Goal: Information Seeking & Learning: Learn about a topic

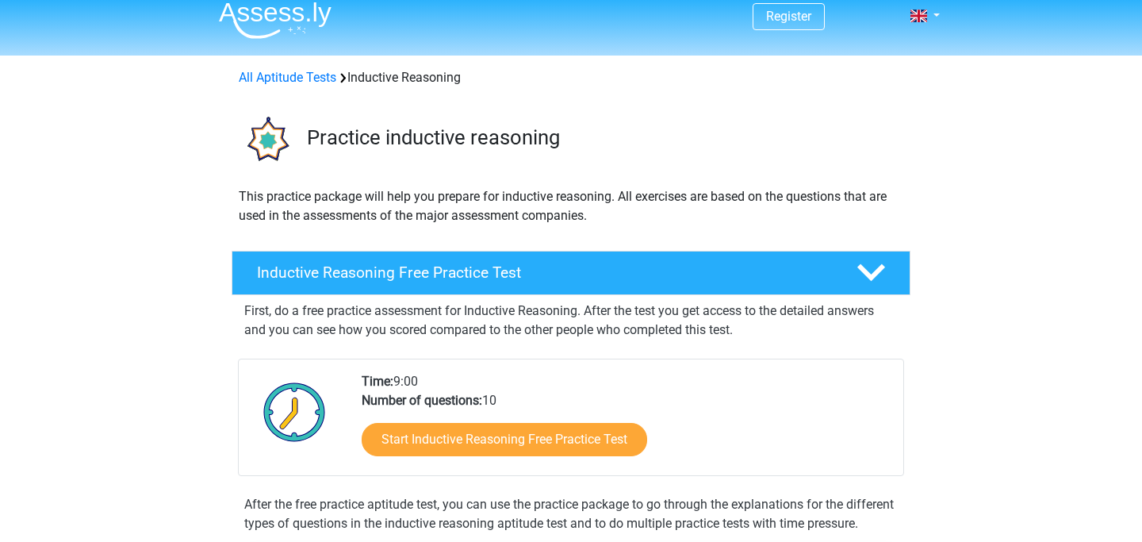
scroll to position [13, 0]
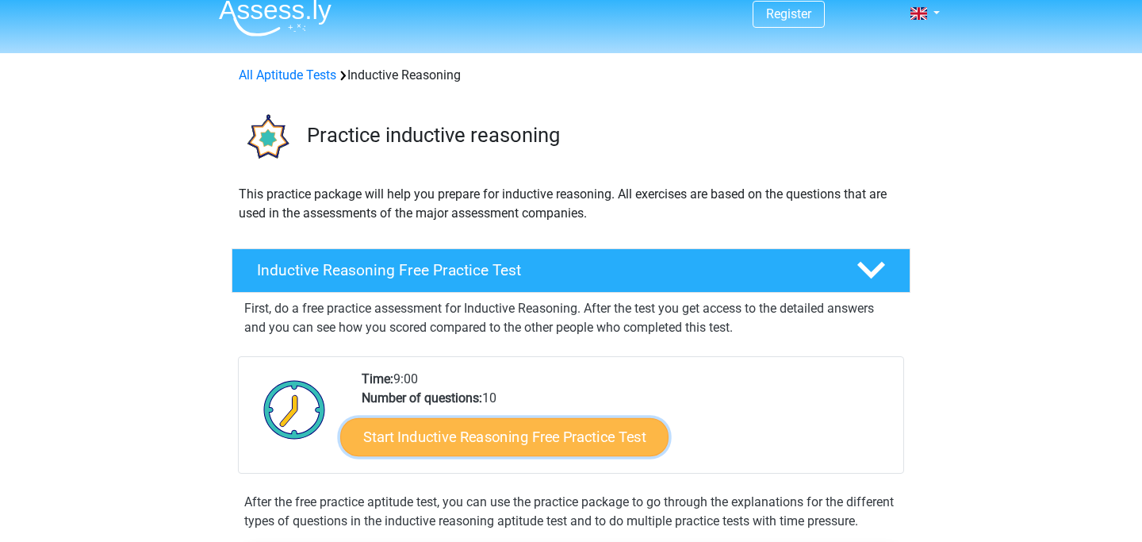
click at [410, 428] on link "Start Inductive Reasoning Free Practice Test" at bounding box center [504, 436] width 328 height 38
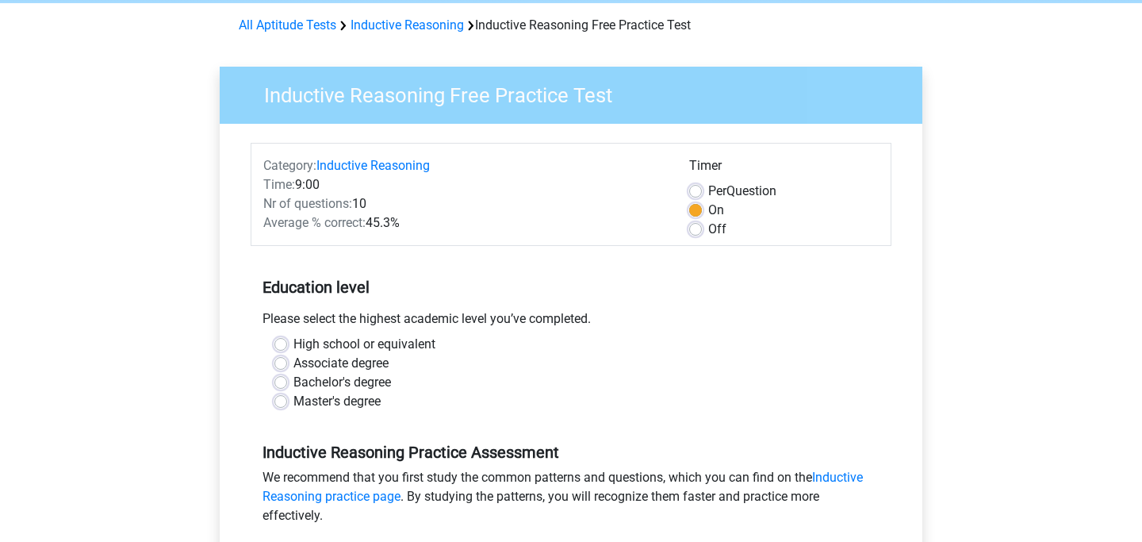
scroll to position [82, 0]
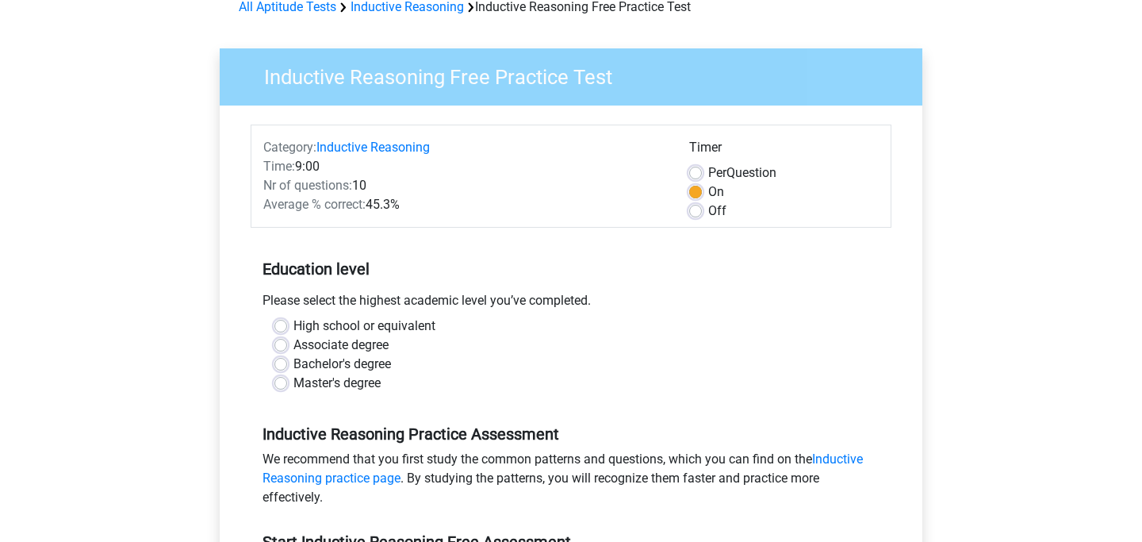
click at [293, 387] on label "Master's degree" at bounding box center [336, 382] width 87 height 19
click at [284, 387] on input "Master's degree" at bounding box center [280, 381] width 13 height 16
radio input "true"
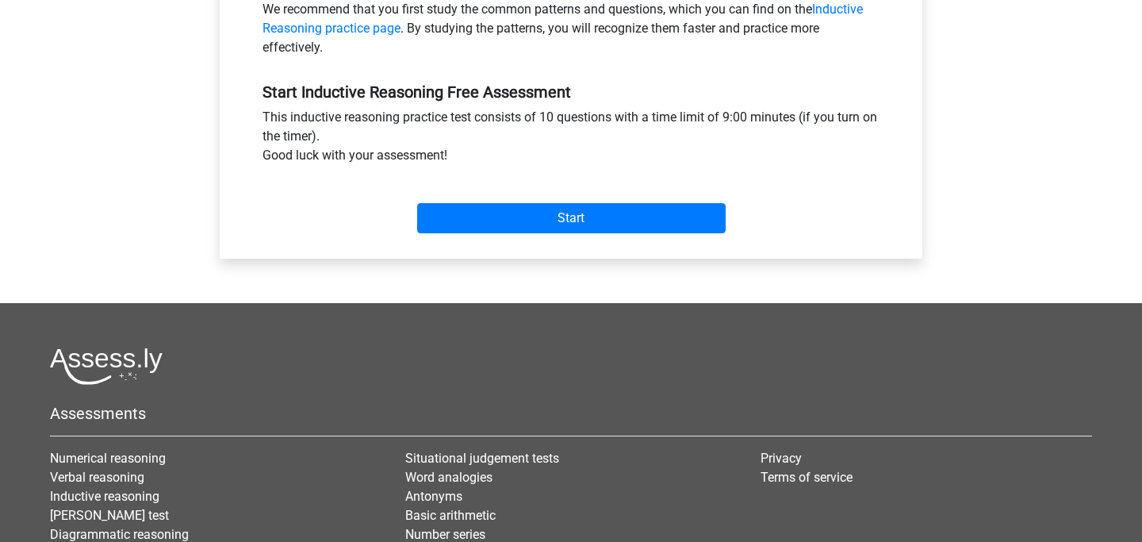
scroll to position [610, 0]
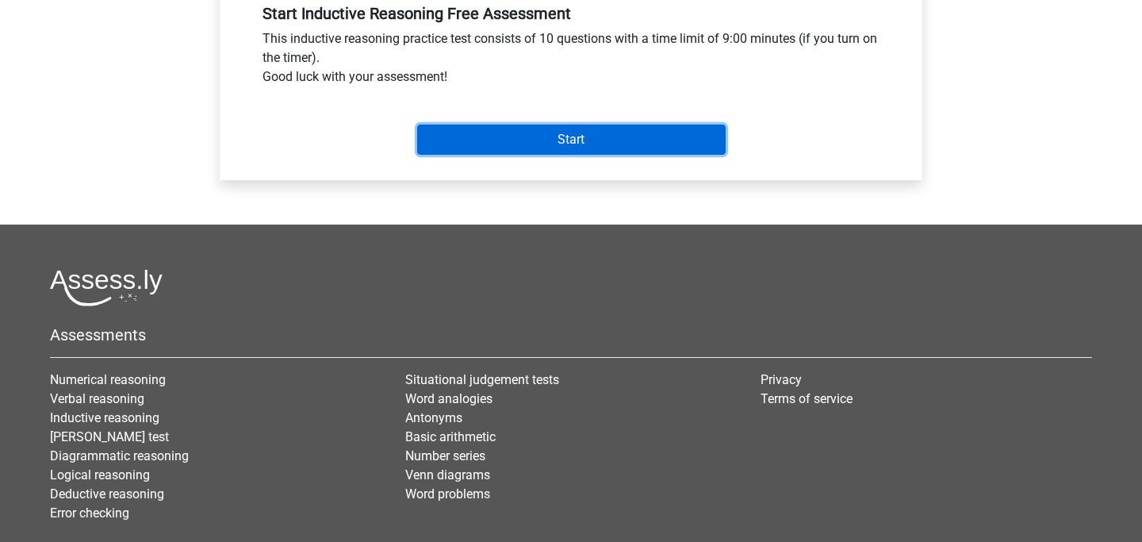
click at [593, 140] on input "Start" at bounding box center [571, 139] width 308 height 30
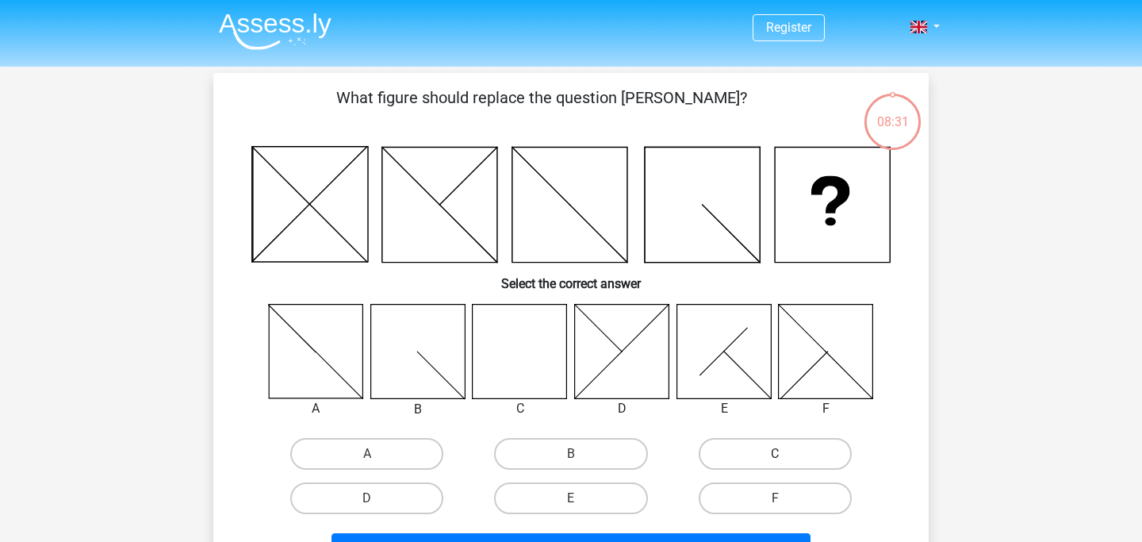
click at [783, 453] on label "C" at bounding box center [775, 454] width 153 height 32
click at [783, 454] on input "C" at bounding box center [780, 459] width 10 height 10
radio input "true"
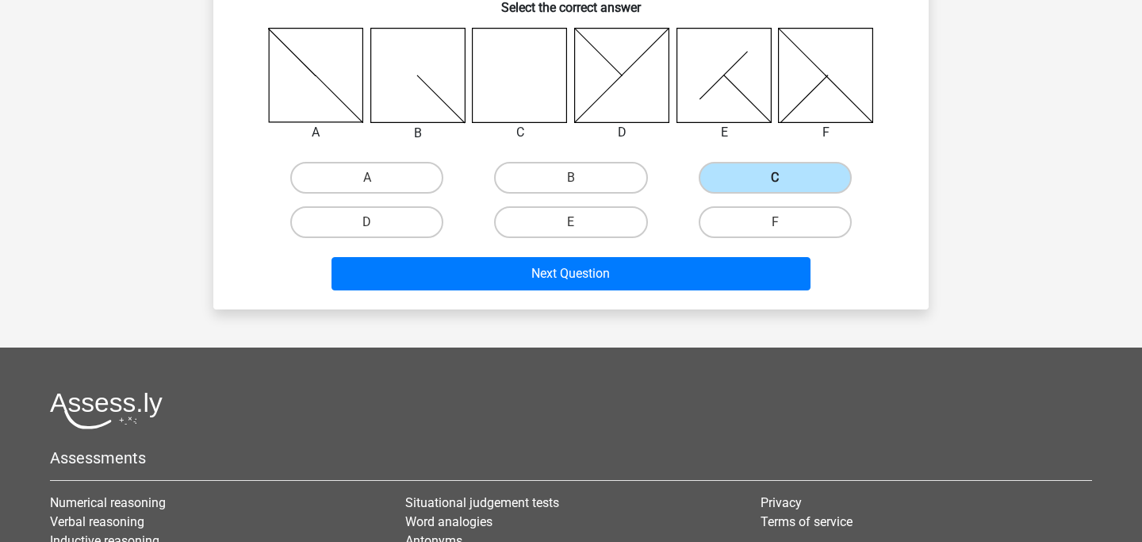
scroll to position [282, 0]
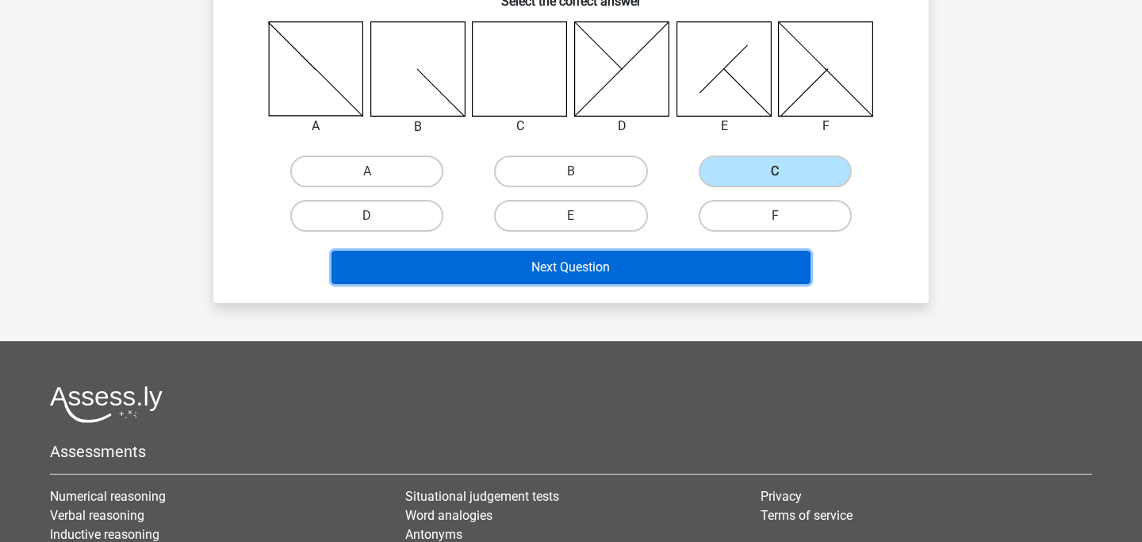
click at [683, 269] on button "Next Question" at bounding box center [571, 267] width 480 height 33
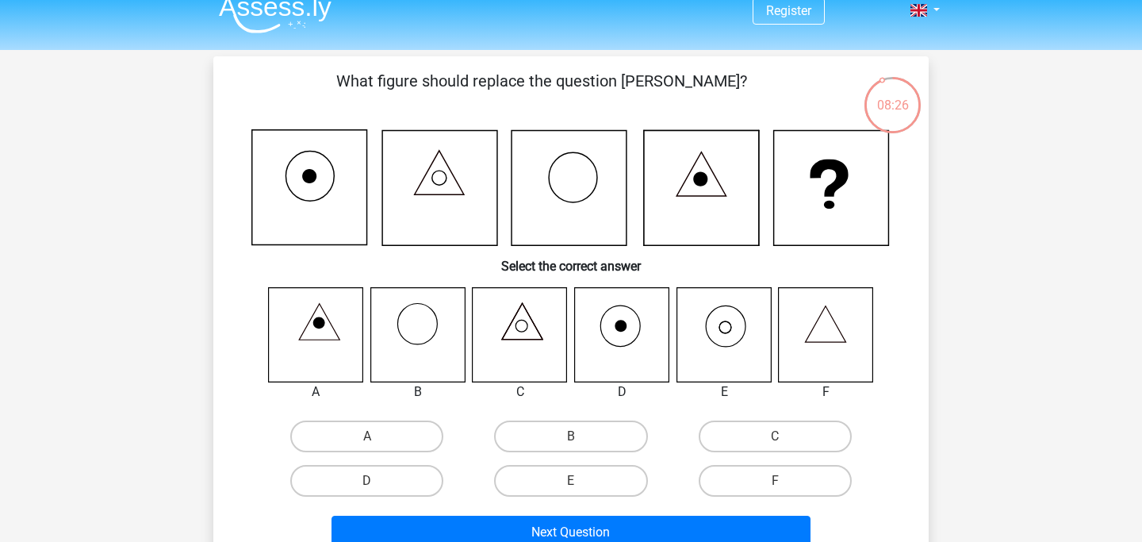
scroll to position [16, 0]
click at [827, 331] on icon at bounding box center [826, 335] width 94 height 94
click at [821, 331] on icon at bounding box center [826, 335] width 94 height 94
click at [768, 481] on label "F" at bounding box center [775, 481] width 153 height 32
click at [775, 481] on input "F" at bounding box center [780, 486] width 10 height 10
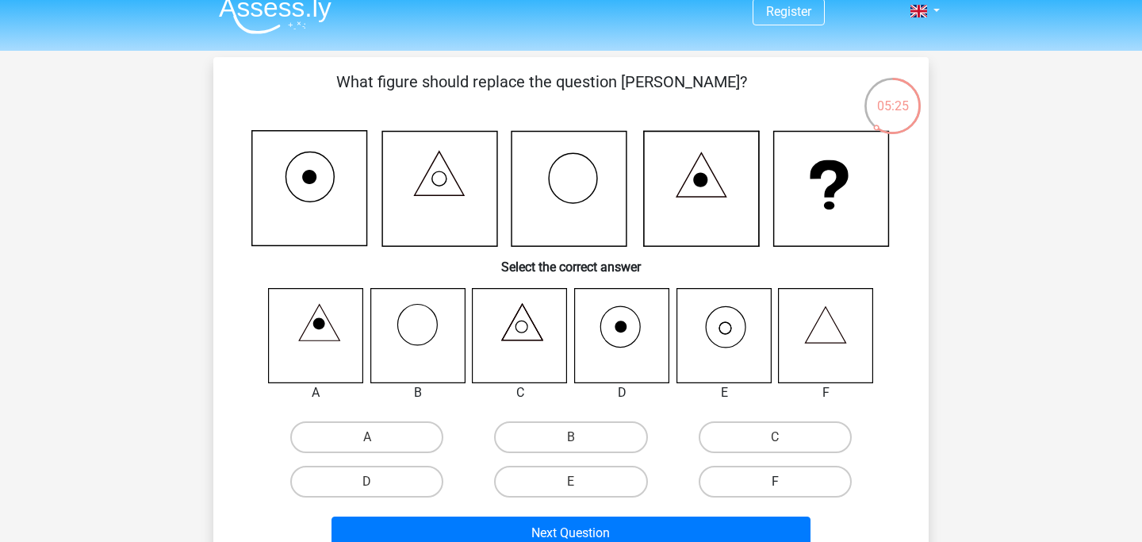
radio input "true"
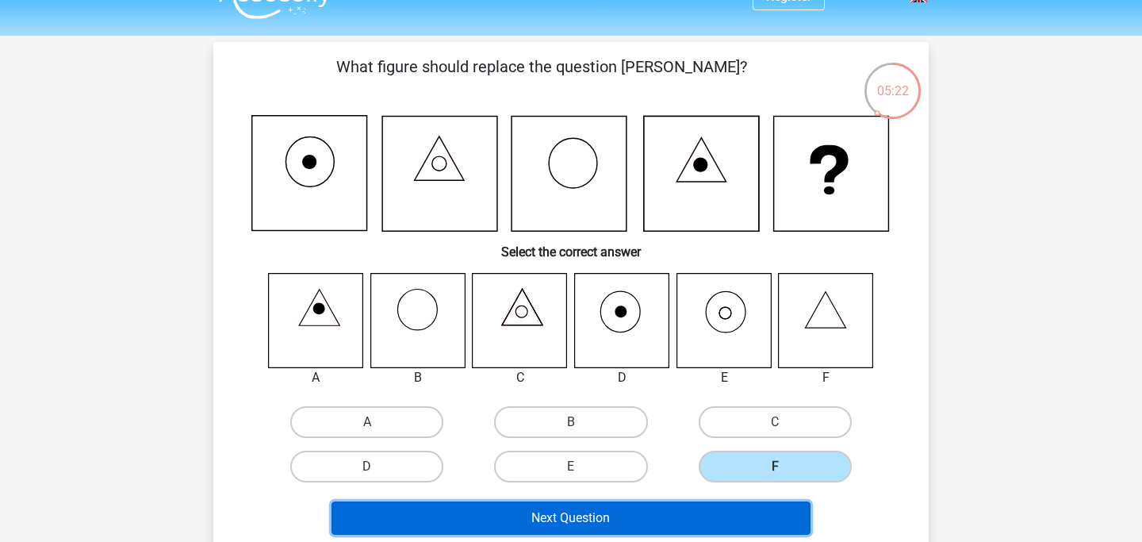
click at [680, 515] on button "Next Question" at bounding box center [571, 517] width 480 height 33
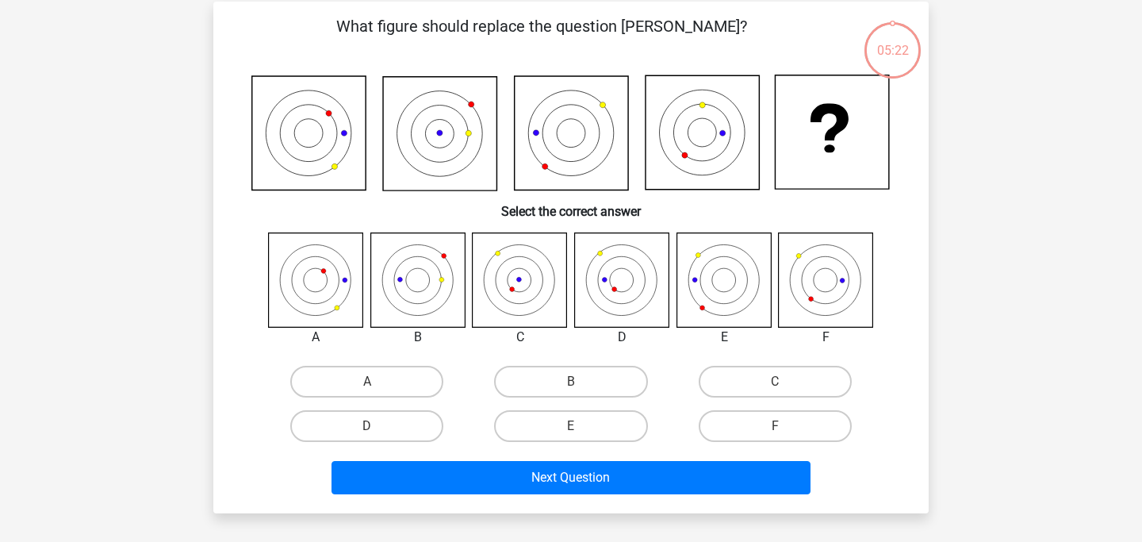
scroll to position [73, 0]
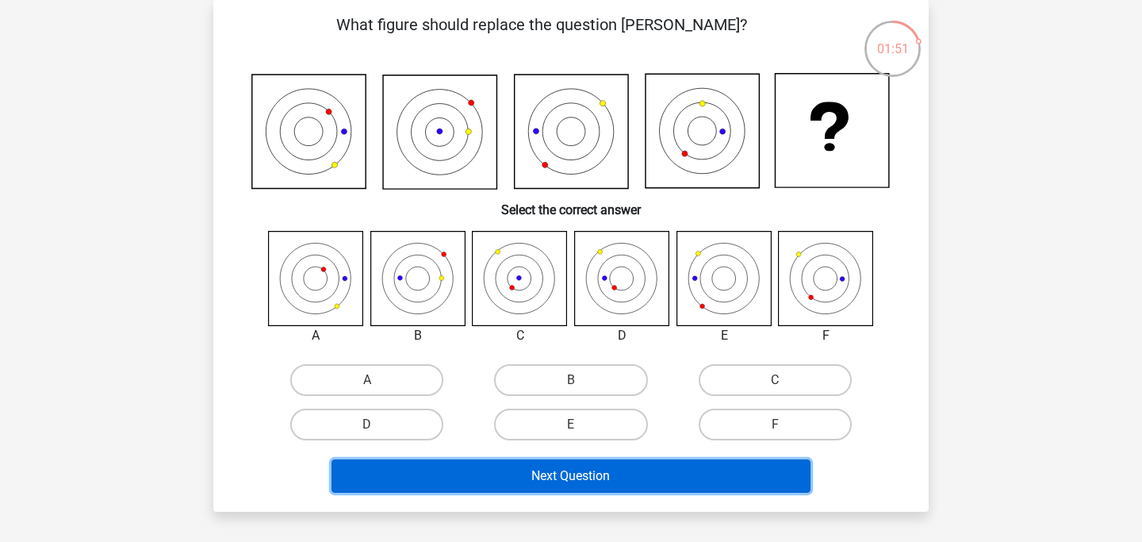
click at [547, 479] on button "Next Question" at bounding box center [571, 475] width 480 height 33
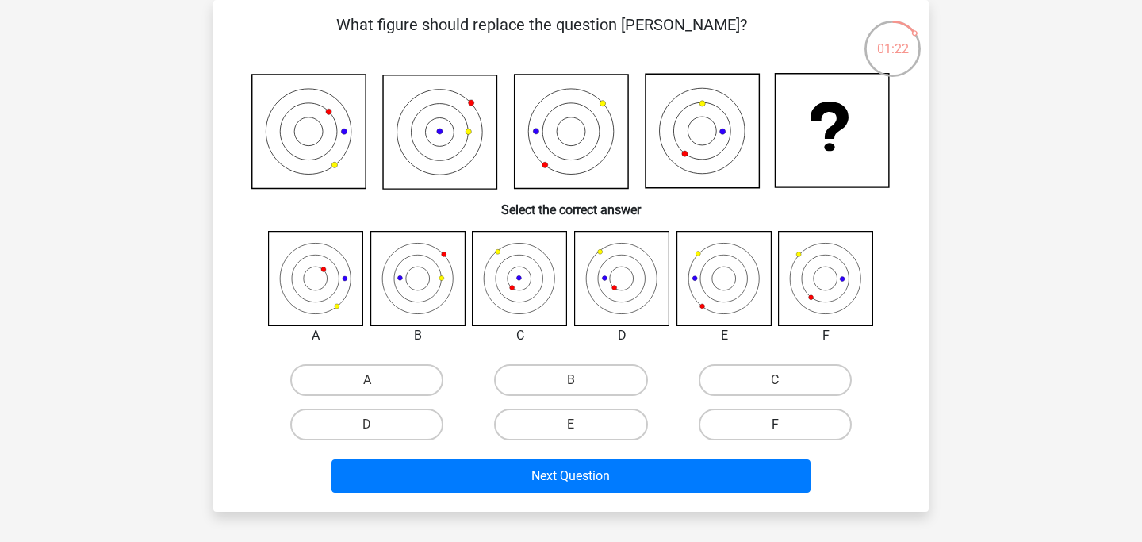
click at [813, 430] on label "F" at bounding box center [775, 424] width 153 height 32
click at [785, 430] on input "F" at bounding box center [780, 429] width 10 height 10
radio input "true"
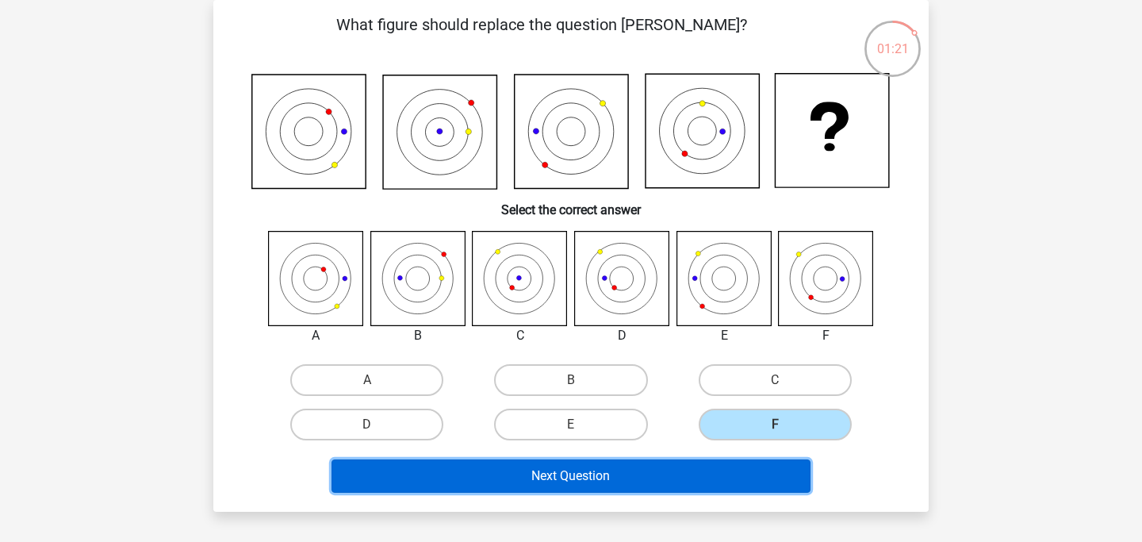
click at [713, 480] on button "Next Question" at bounding box center [571, 475] width 480 height 33
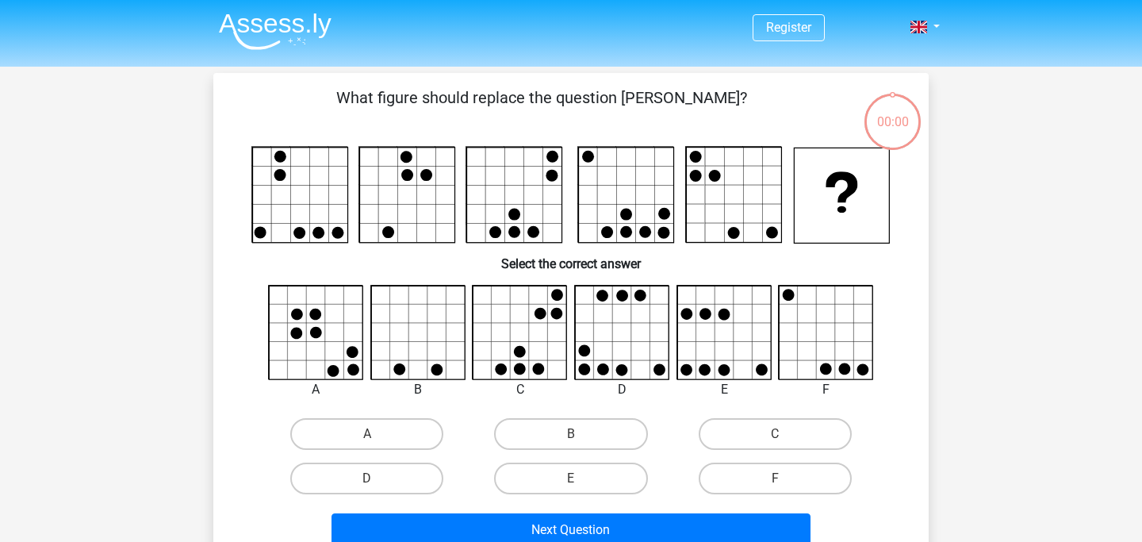
scroll to position [73, 0]
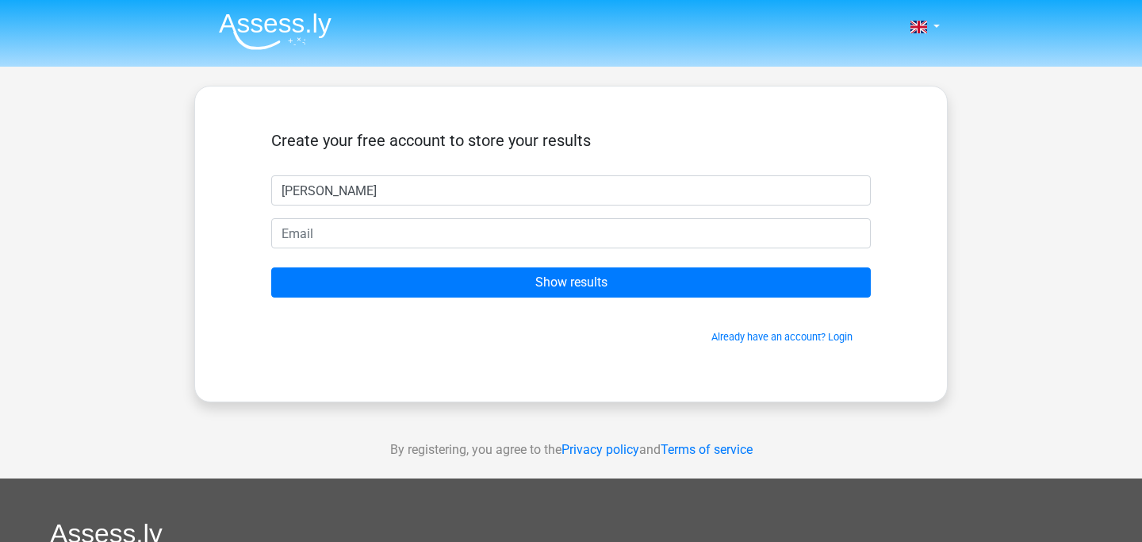
type input "[PERSON_NAME]"
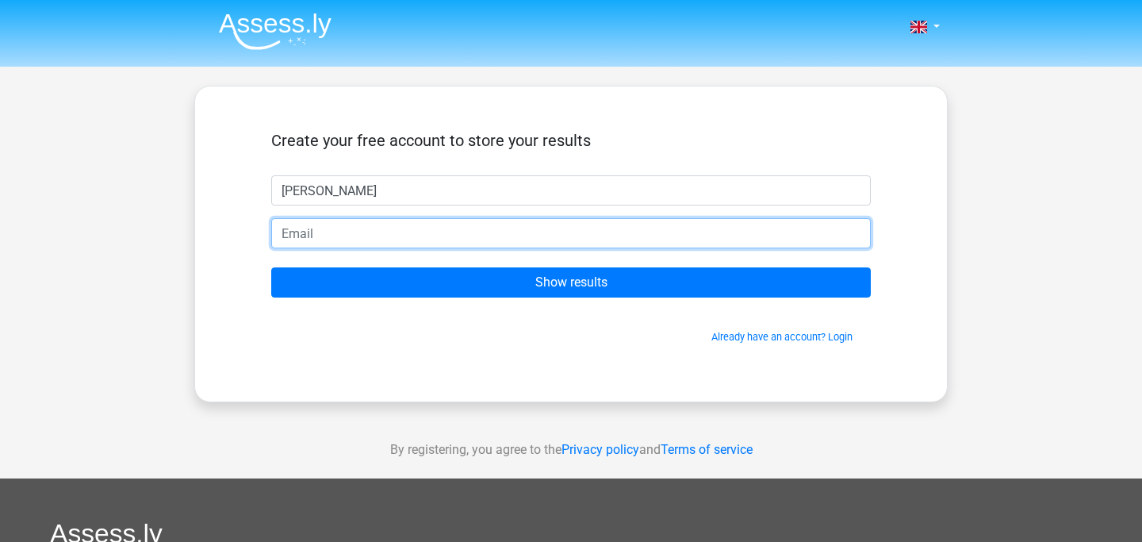
click at [343, 237] on input "email" at bounding box center [570, 233] width 599 height 30
type input "[PERSON_NAME][EMAIL_ADDRESS][DOMAIN_NAME]"
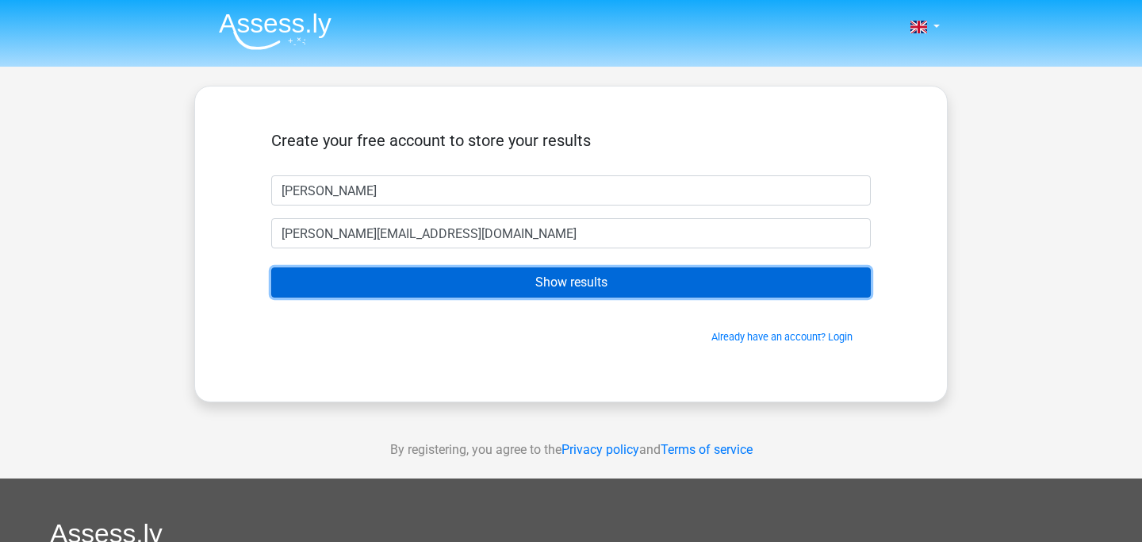
click at [384, 289] on input "Show results" at bounding box center [570, 282] width 599 height 30
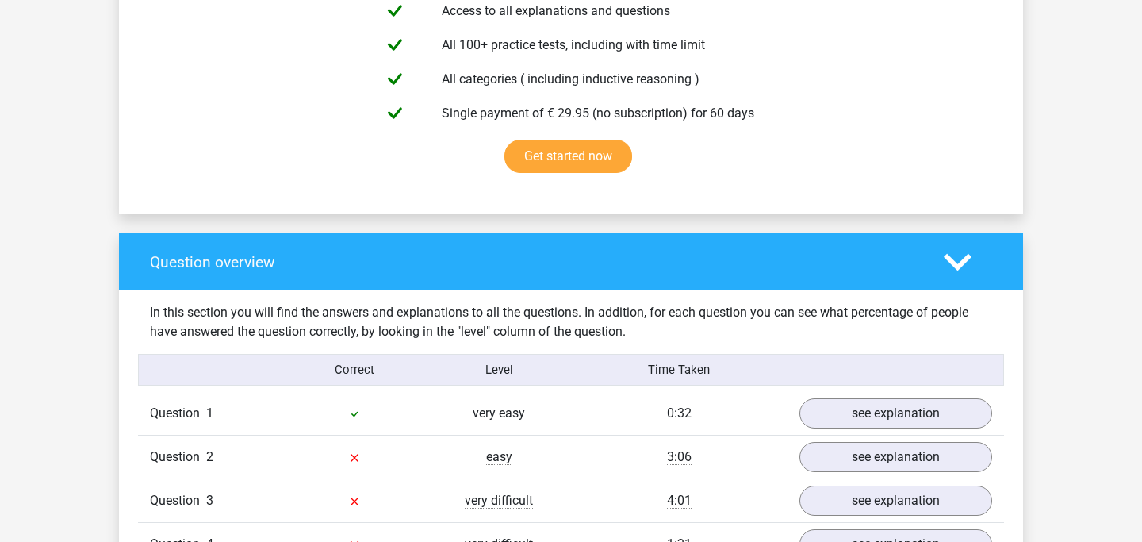
scroll to position [943, 0]
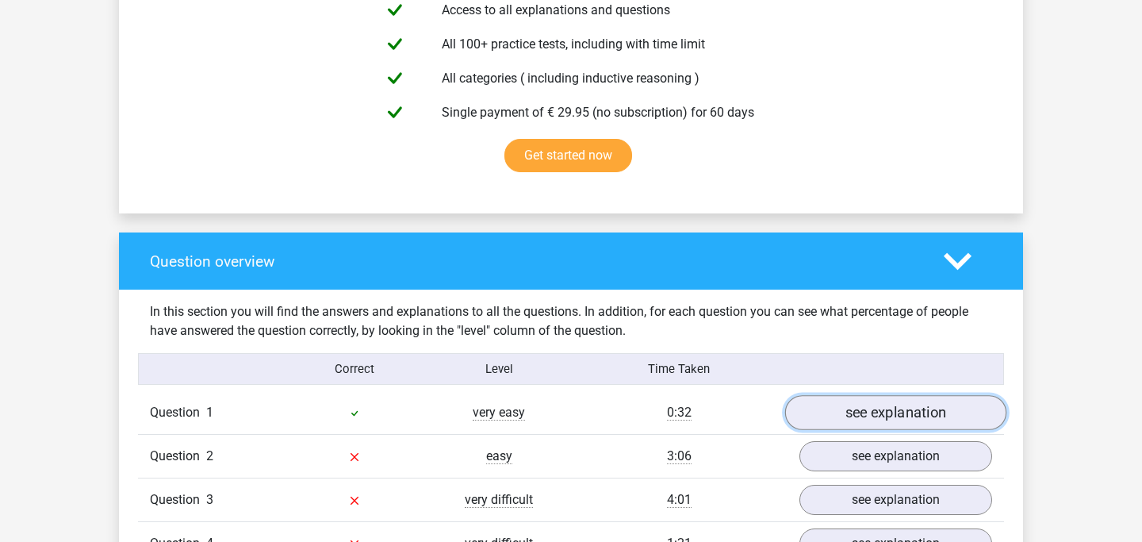
click at [878, 410] on link "see explanation" at bounding box center [895, 413] width 221 height 35
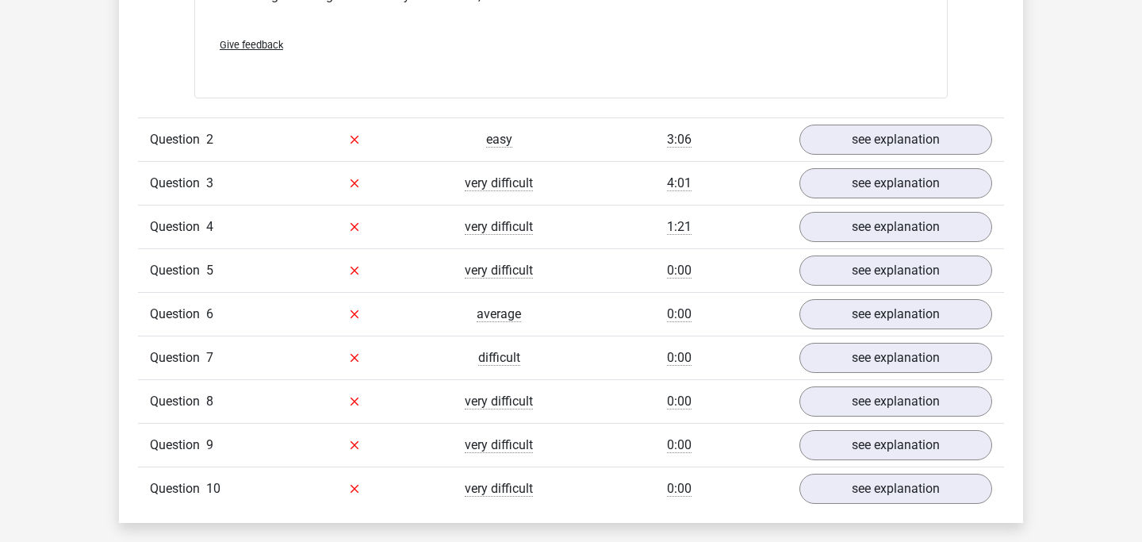
scroll to position [2170, 0]
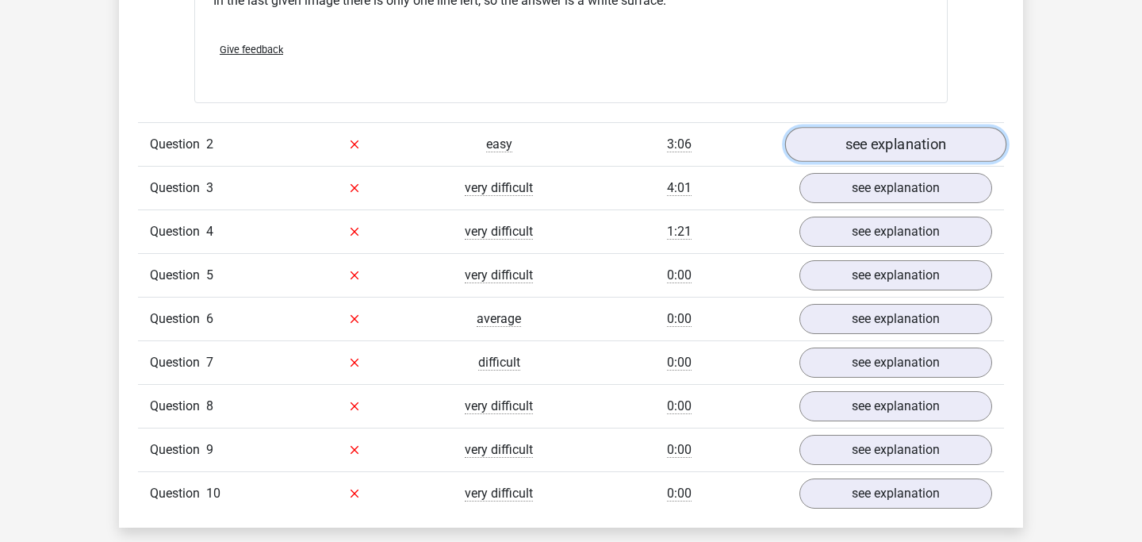
click at [914, 145] on link "see explanation" at bounding box center [895, 144] width 221 height 35
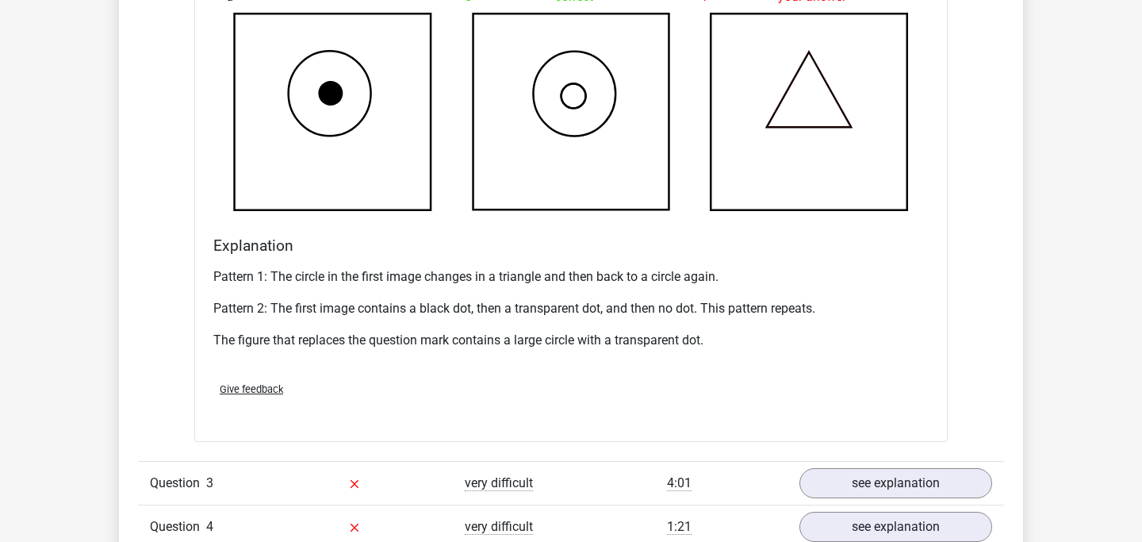
scroll to position [2948, 0]
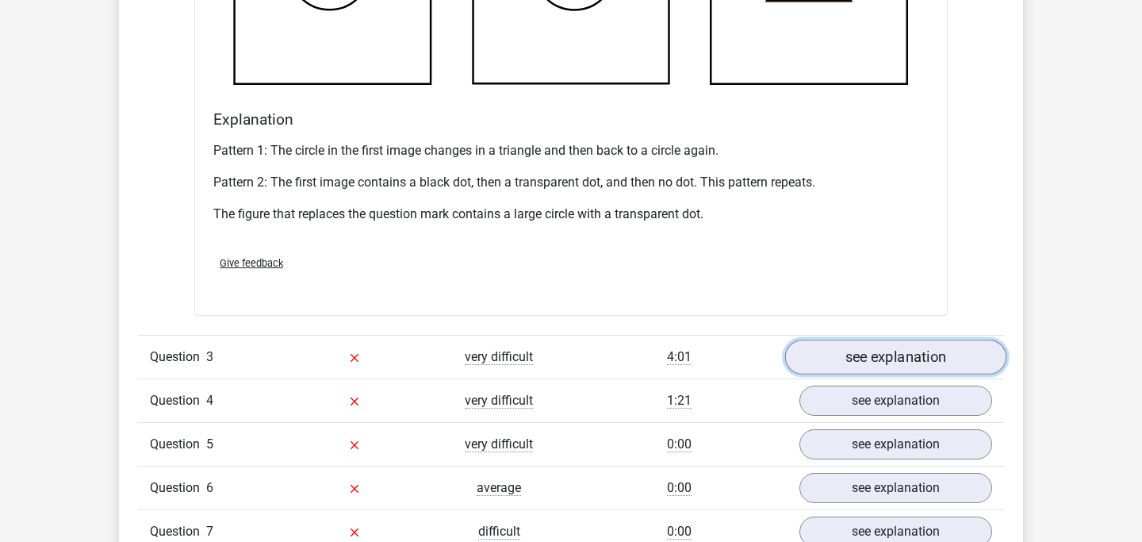
click at [863, 357] on link "see explanation" at bounding box center [895, 356] width 221 height 35
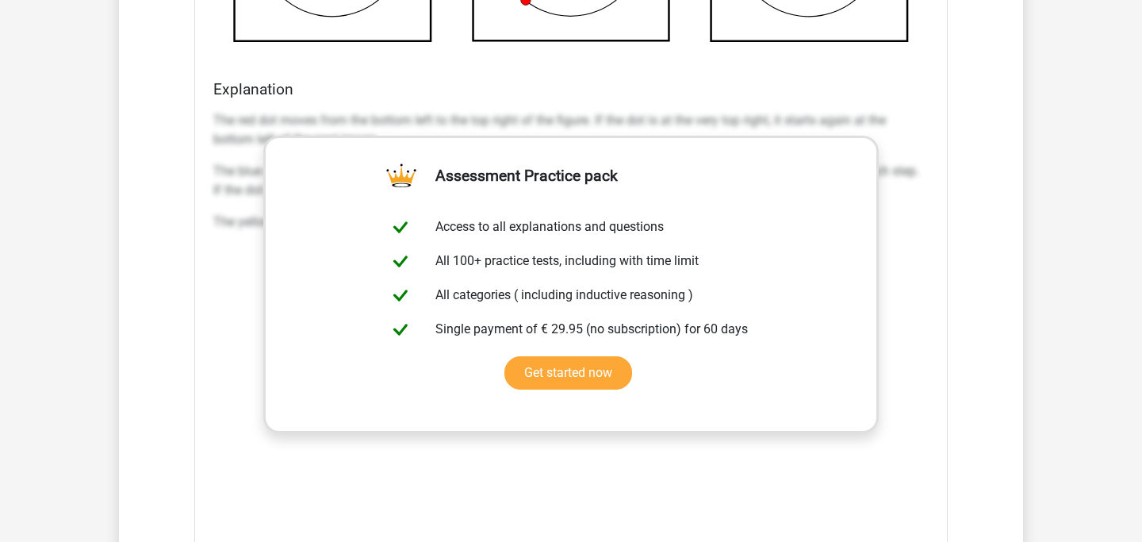
scroll to position [3982, 0]
click at [795, 111] on p "The red dot moves from the bottom left to the top right of the figure. If the d…" at bounding box center [570, 129] width 715 height 38
click at [774, 133] on p "The red dot moves from the bottom left to the top right of the figure. If the d…" at bounding box center [570, 129] width 715 height 38
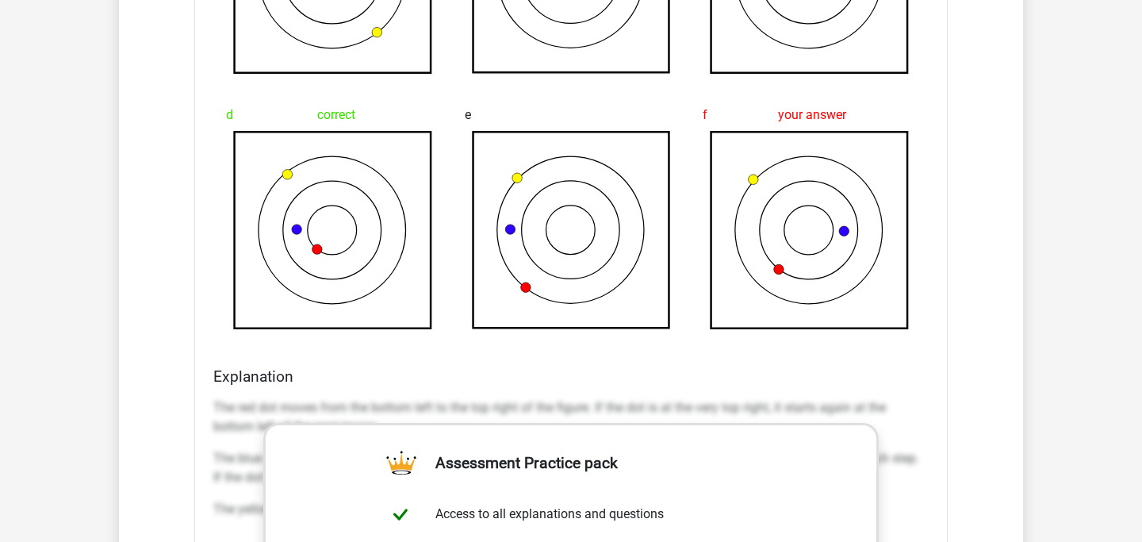
scroll to position [3713, 0]
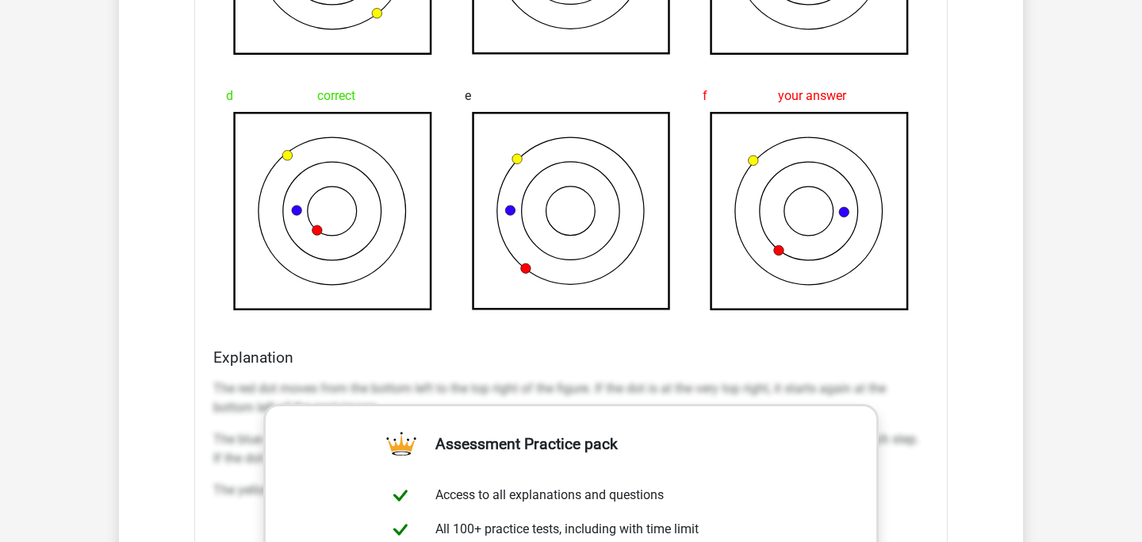
click at [414, 365] on h4 "Explanation" at bounding box center [570, 357] width 715 height 18
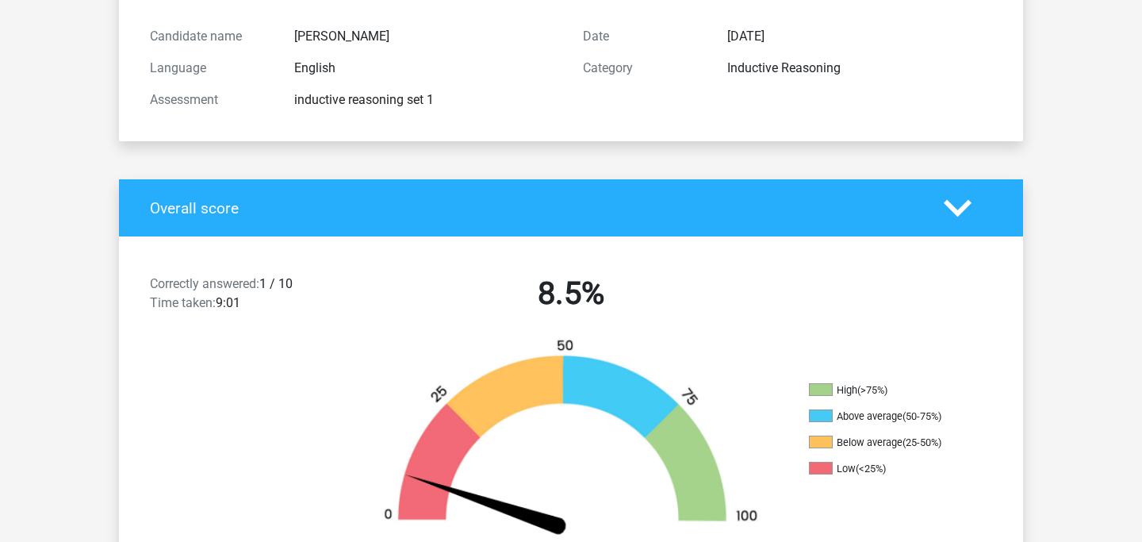
scroll to position [0, 0]
